Goal: Transaction & Acquisition: Purchase product/service

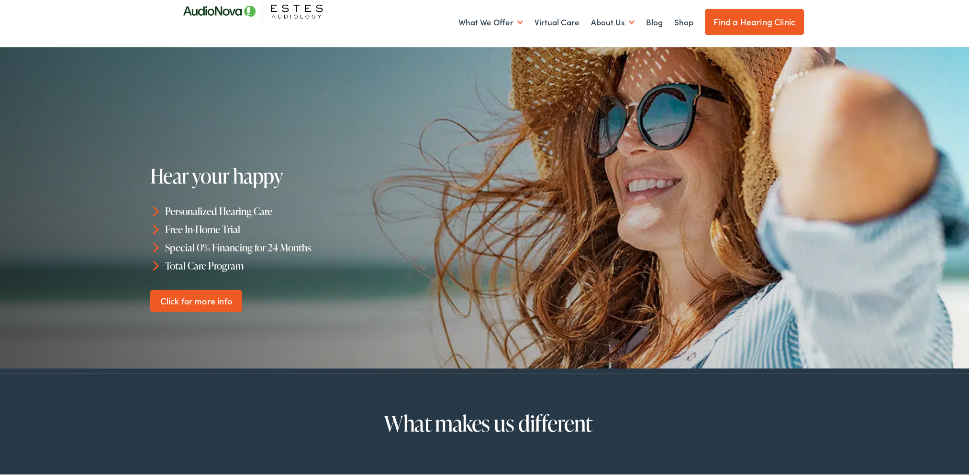
scroll to position [48, 0]
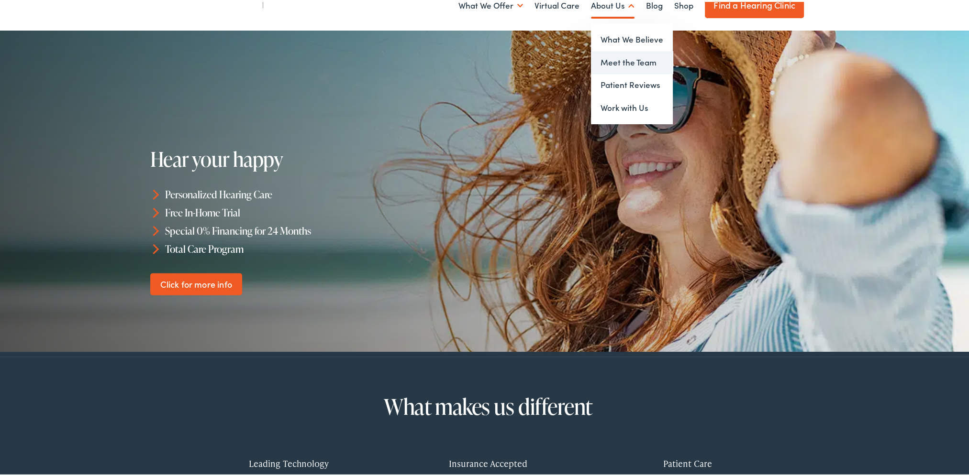
click at [616, 55] on link "Meet the Team" at bounding box center [632, 60] width 82 height 23
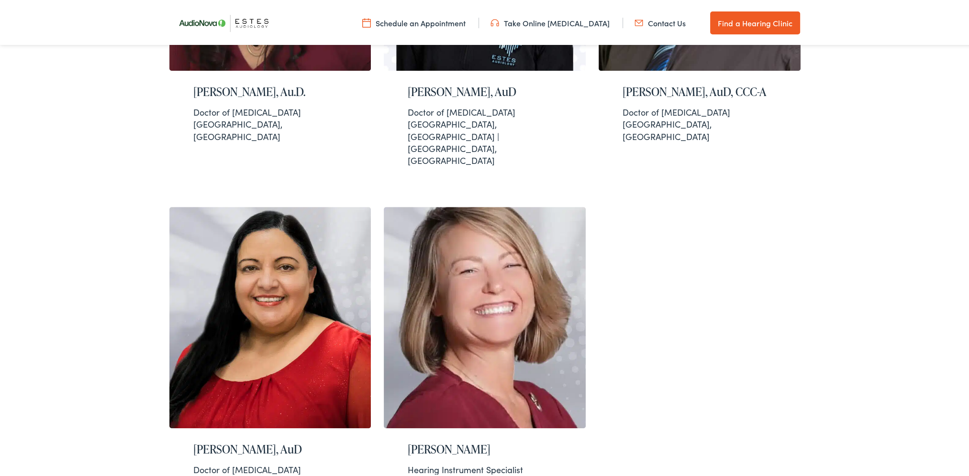
scroll to position [909, 0]
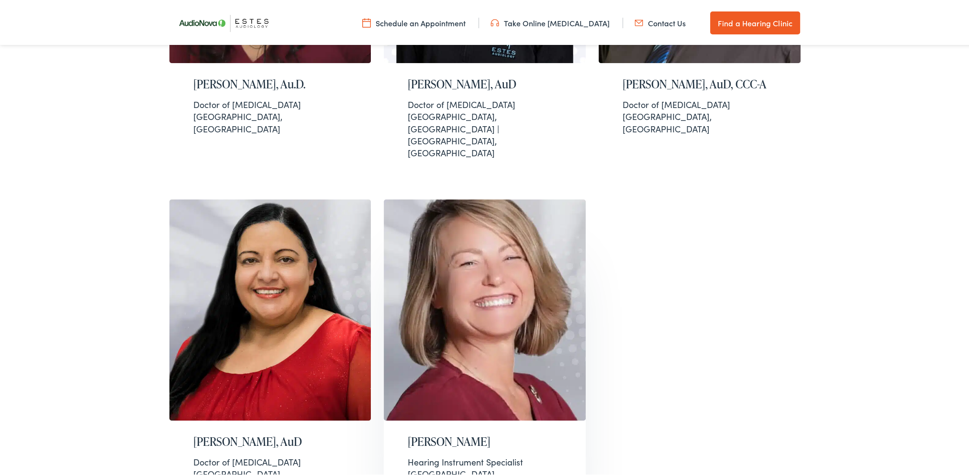
click at [509, 261] on img at bounding box center [485, 309] width 202 height 222
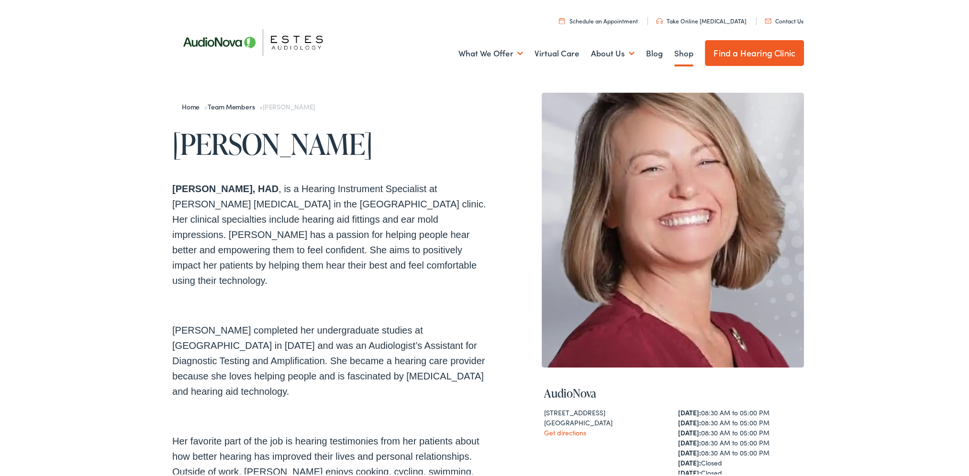
click at [674, 51] on link "Shop" at bounding box center [683, 51] width 19 height 35
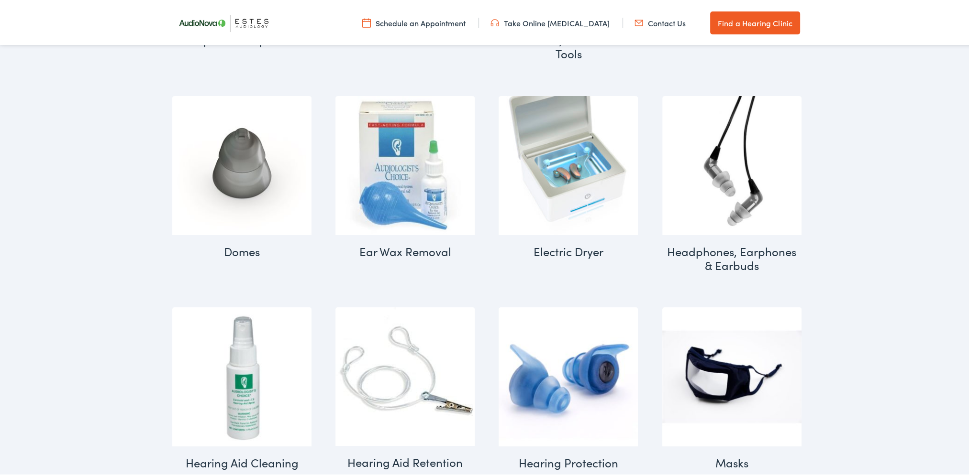
scroll to position [670, 0]
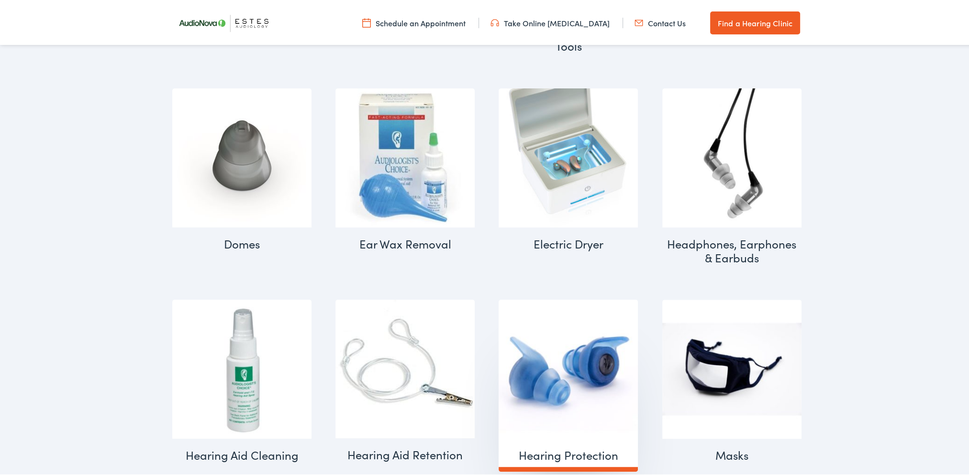
click at [611, 355] on img "Visit product category Hearing Protection" at bounding box center [567, 367] width 139 height 139
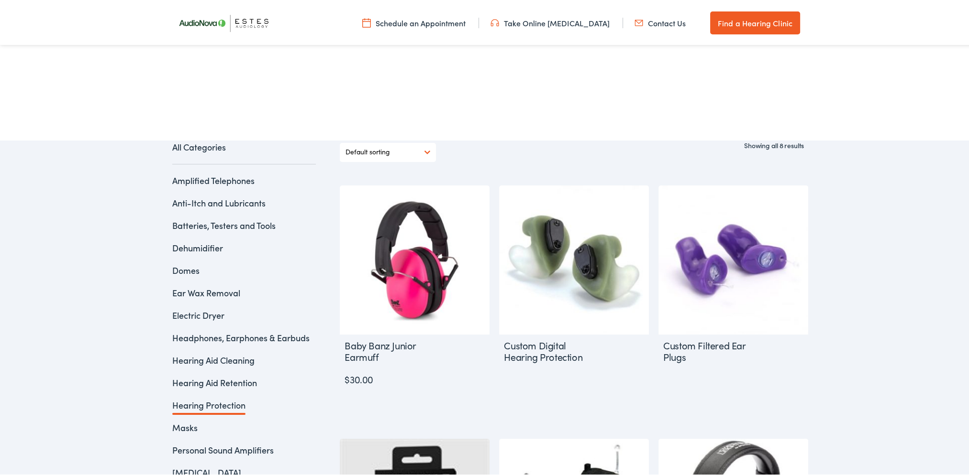
scroll to position [167, 0]
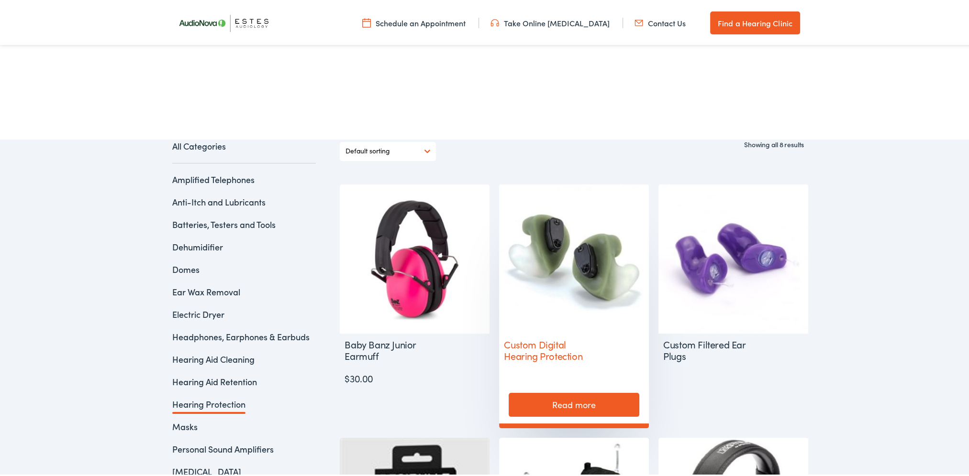
click at [571, 284] on img at bounding box center [574, 258] width 150 height 150
